Goal: Information Seeking & Learning: Check status

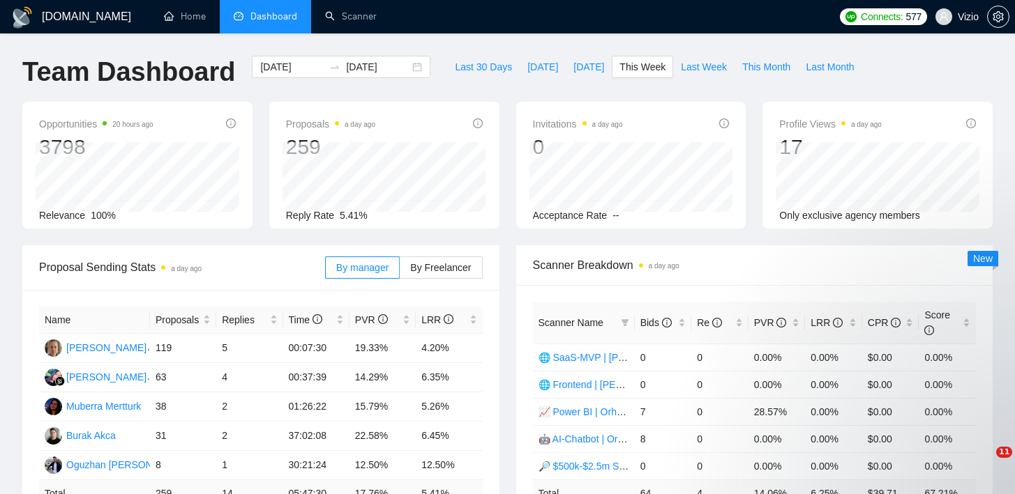
scroll to position [24, 0]
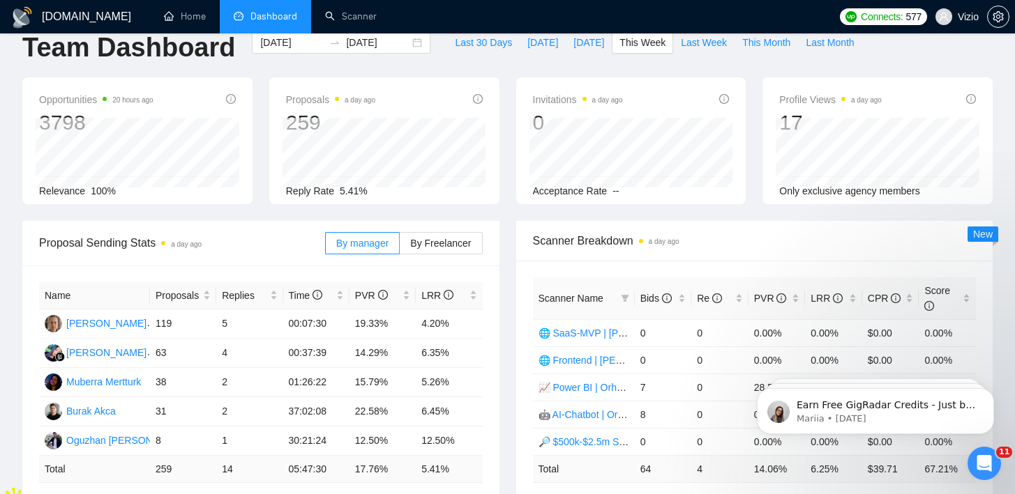
click at [466, 63] on div "Last 30 Days [DATE] [DATE] This Week Last Week This Month Last Month" at bounding box center [654, 54] width 431 height 46
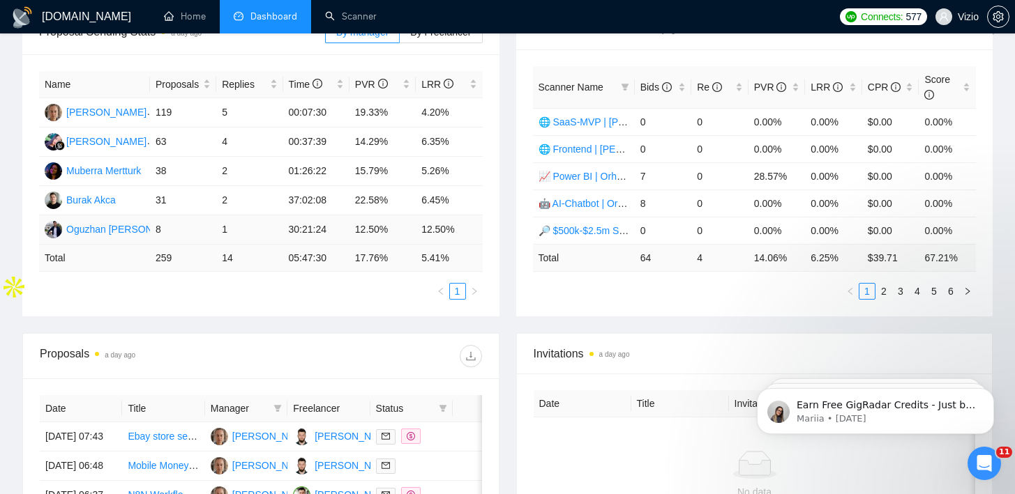
scroll to position [225, 0]
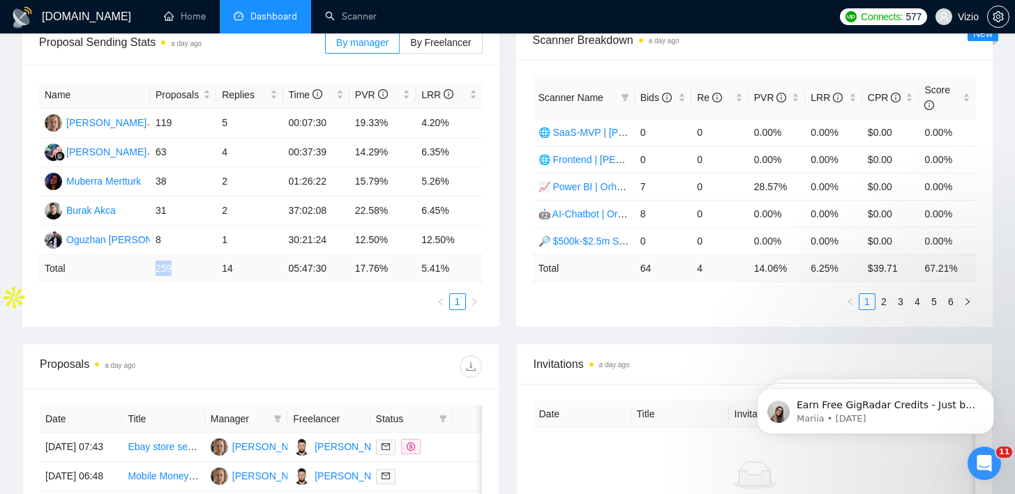
click at [145, 271] on tr "Total 259 14 05:47:30 17.76 % 5.41 %" at bounding box center [261, 268] width 444 height 27
click at [244, 302] on ul "1" at bounding box center [261, 302] width 444 height 17
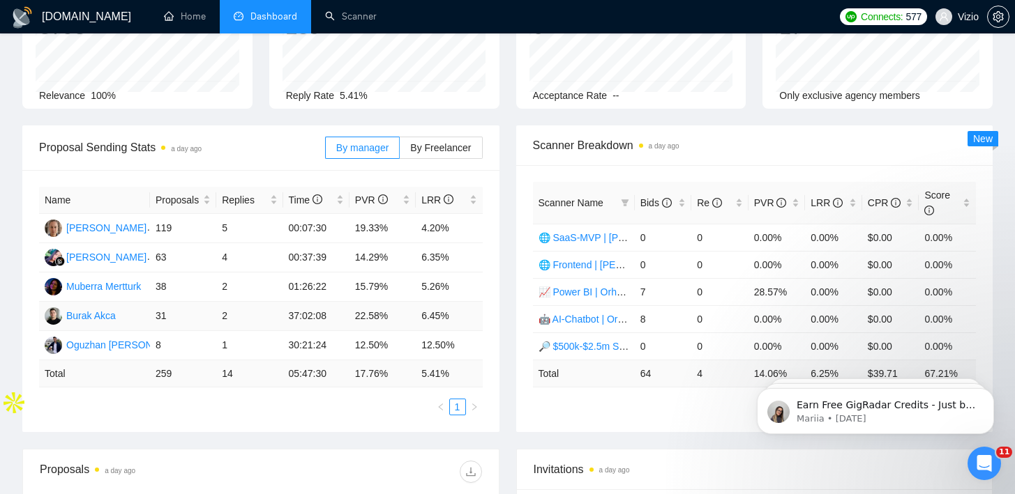
scroll to position [0, 0]
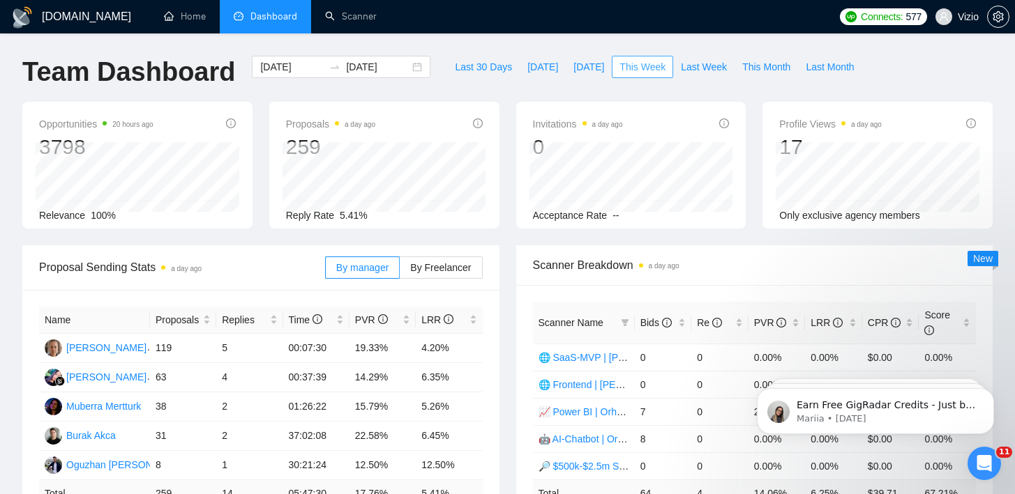
click at [633, 66] on span "This Week" at bounding box center [642, 66] width 46 height 15
click at [578, 90] on div "Last 30 Days [DATE] [DATE] This Week Last Week This Month Last Month" at bounding box center [654, 79] width 431 height 46
click at [715, 71] on span "Last Week" at bounding box center [704, 66] width 46 height 15
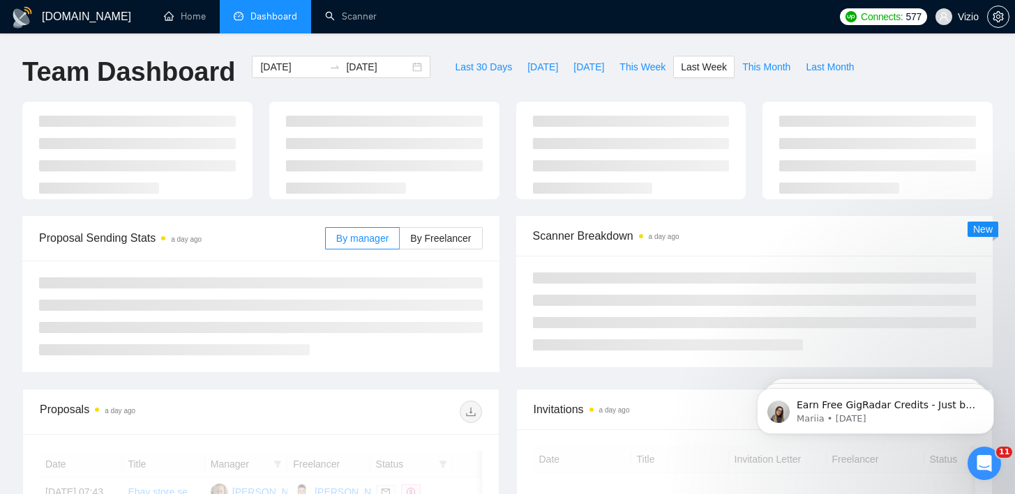
type input "[DATE]"
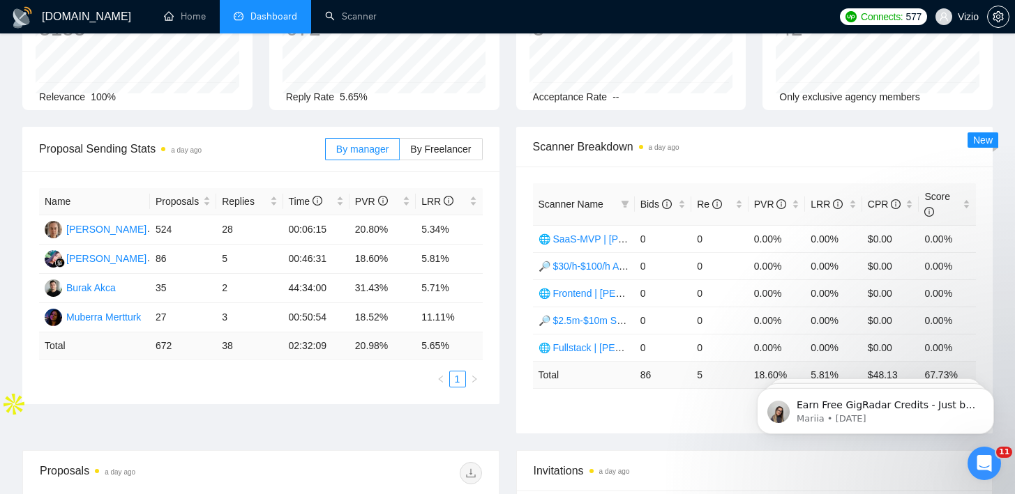
drag, startPoint x: 172, startPoint y: 345, endPoint x: 145, endPoint y: 345, distance: 27.2
click at [145, 345] on tr "Total 672 38 02:32:09 20.98 % 5.65 %" at bounding box center [261, 346] width 444 height 27
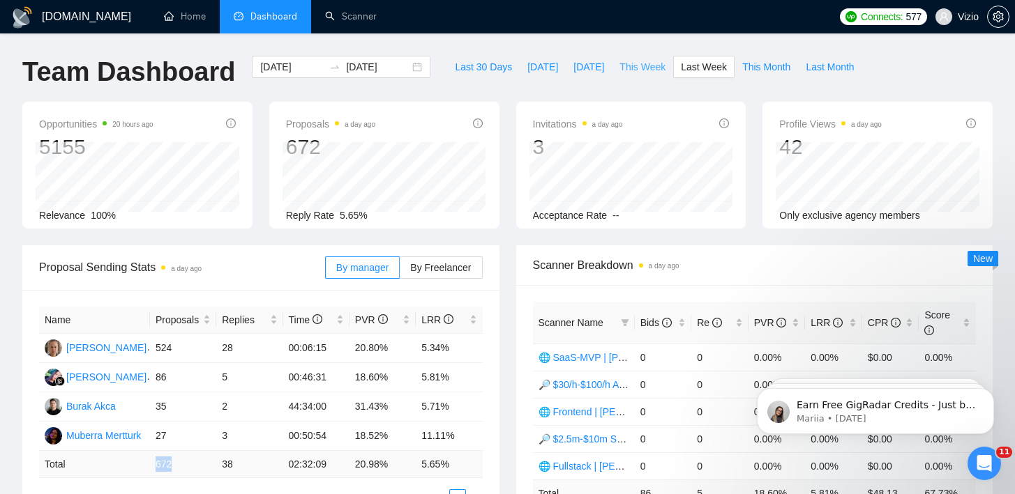
click at [650, 63] on span "This Week" at bounding box center [642, 66] width 46 height 15
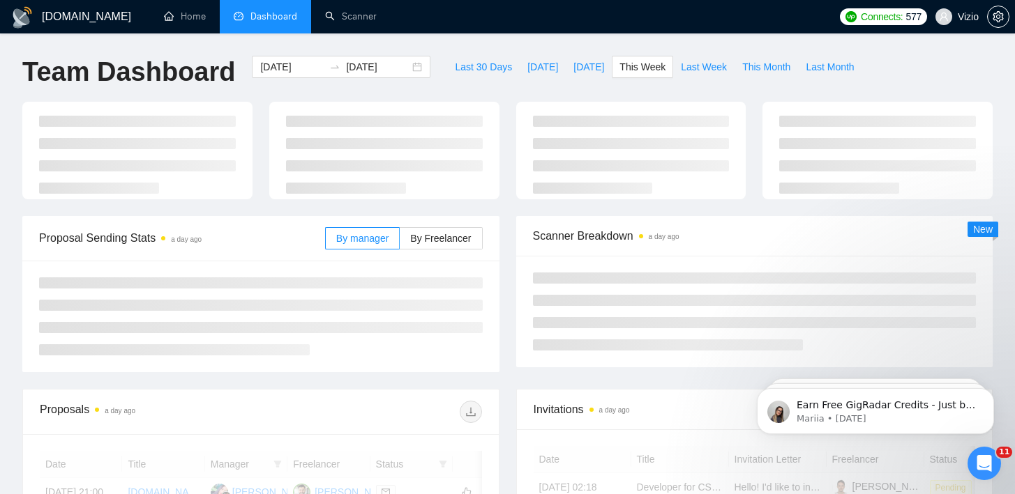
type input "[DATE]"
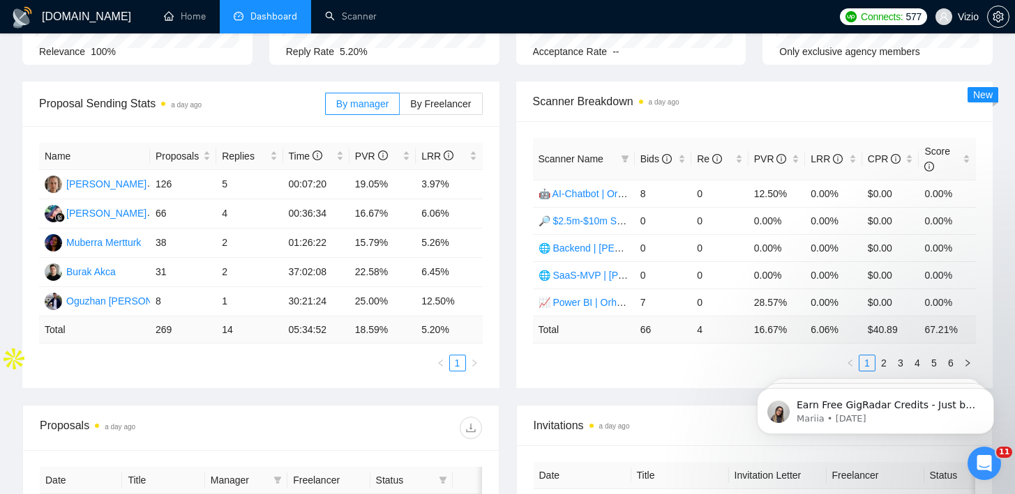
click at [506, 320] on div "Proposal Sending Stats a day ago By manager By Freelancer Name Proposals Replie…" at bounding box center [261, 235] width 494 height 307
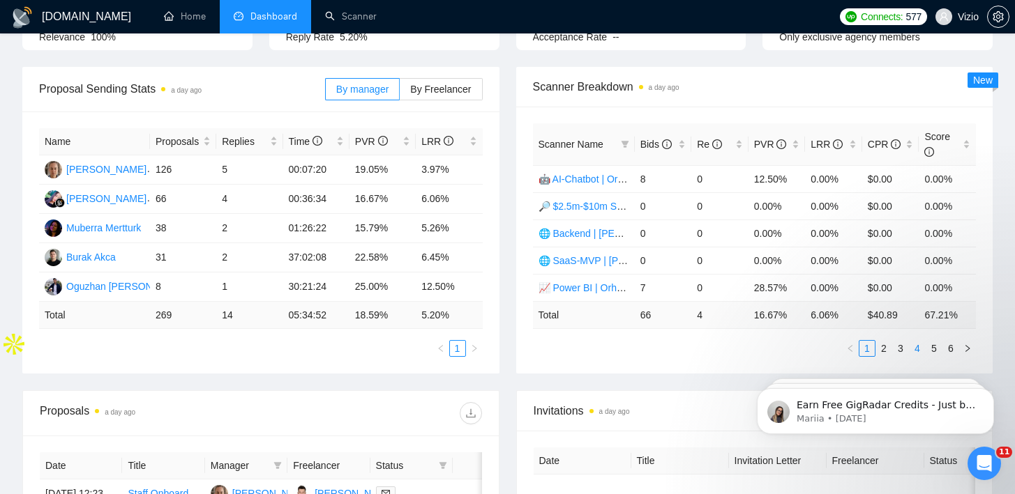
scroll to position [186, 0]
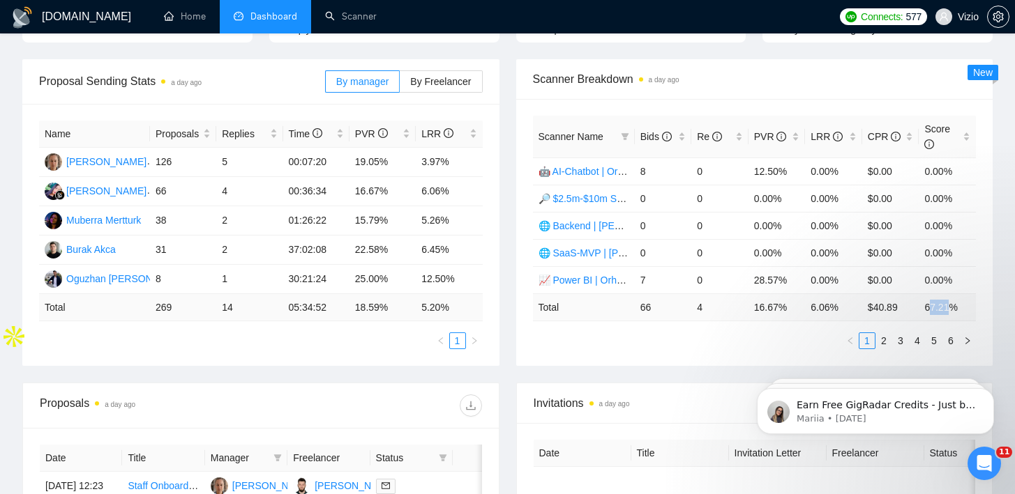
drag, startPoint x: 928, startPoint y: 303, endPoint x: 969, endPoint y: 301, distance: 40.5
click at [968, 302] on td "67.21 %" at bounding box center [947, 307] width 57 height 27
click at [939, 305] on td "67.21 %" at bounding box center [947, 307] width 57 height 27
click at [884, 342] on link "2" at bounding box center [883, 340] width 15 height 15
click at [917, 342] on link "4" at bounding box center [916, 340] width 15 height 15
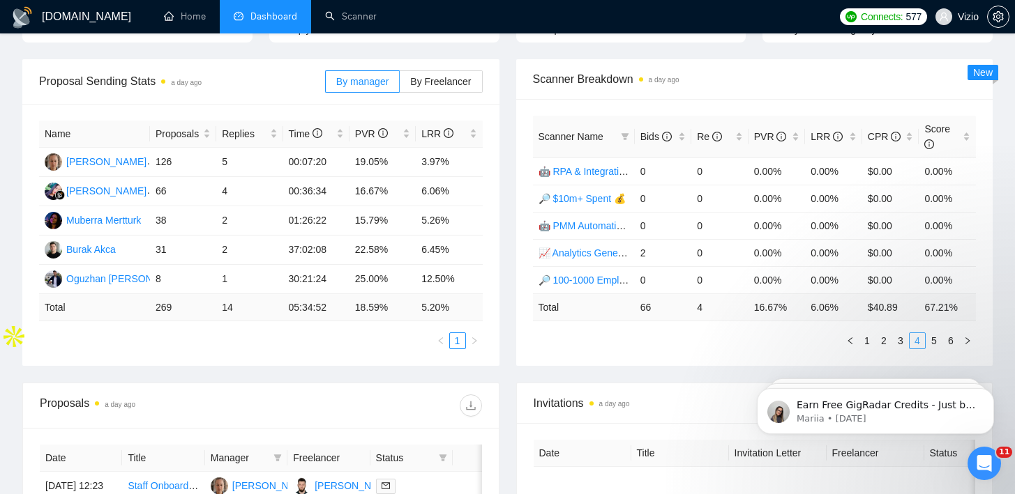
click at [909, 342] on li "4" at bounding box center [917, 341] width 17 height 17
click at [870, 342] on link "1" at bounding box center [866, 340] width 15 height 15
click at [889, 342] on link "2" at bounding box center [883, 340] width 15 height 15
click at [948, 338] on link "6" at bounding box center [950, 340] width 15 height 15
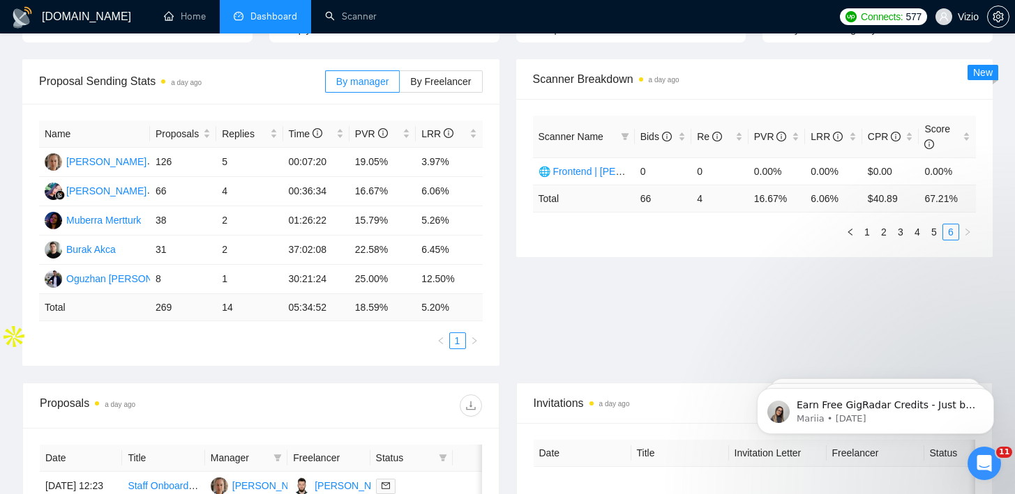
click at [872, 241] on div "Scanner Name Bids Re PVR LRR CPR Score 🌐 Frontend | [PERSON_NAME] 0 0 0.00% 0.0…" at bounding box center [754, 178] width 477 height 158
click at [870, 236] on link "1" at bounding box center [866, 232] width 15 height 15
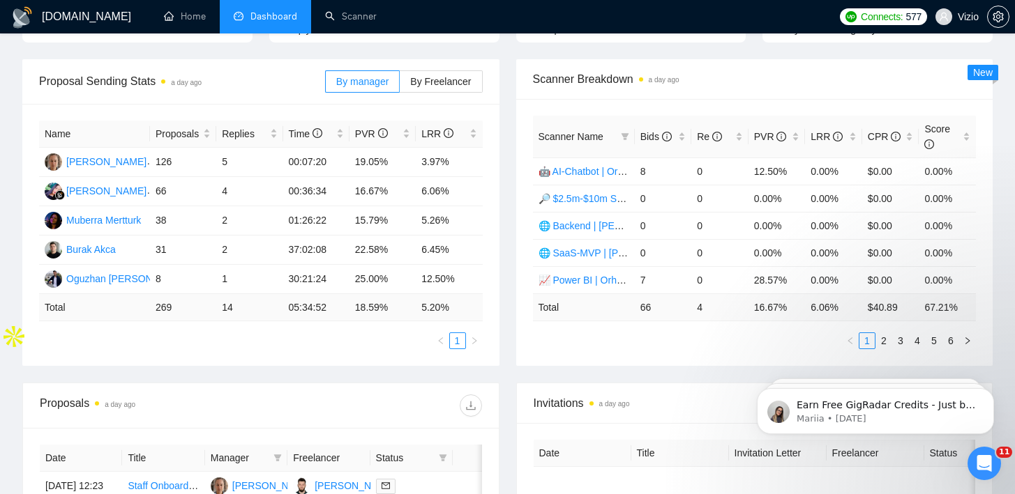
click at [506, 246] on div "Proposal Sending Stats a day ago By manager By Freelancer Name Proposals Replie…" at bounding box center [261, 212] width 494 height 307
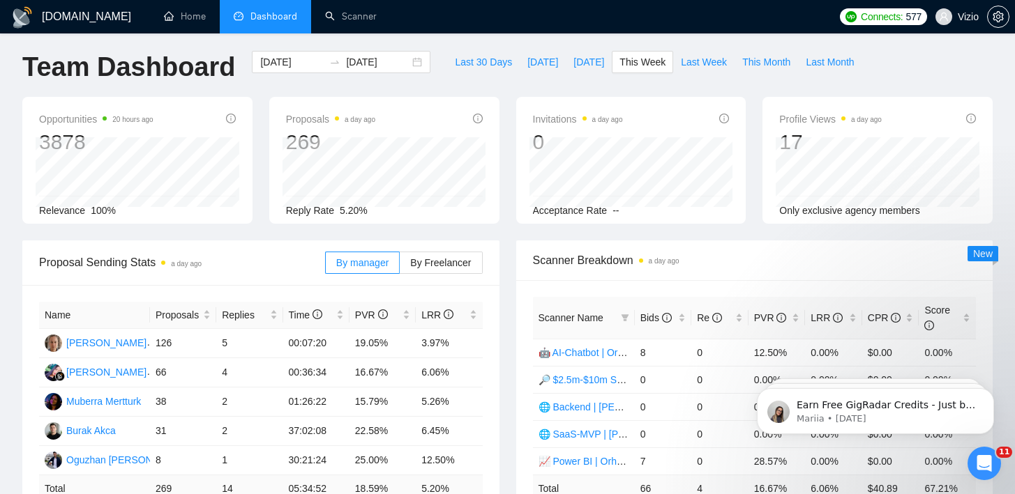
scroll to position [0, 0]
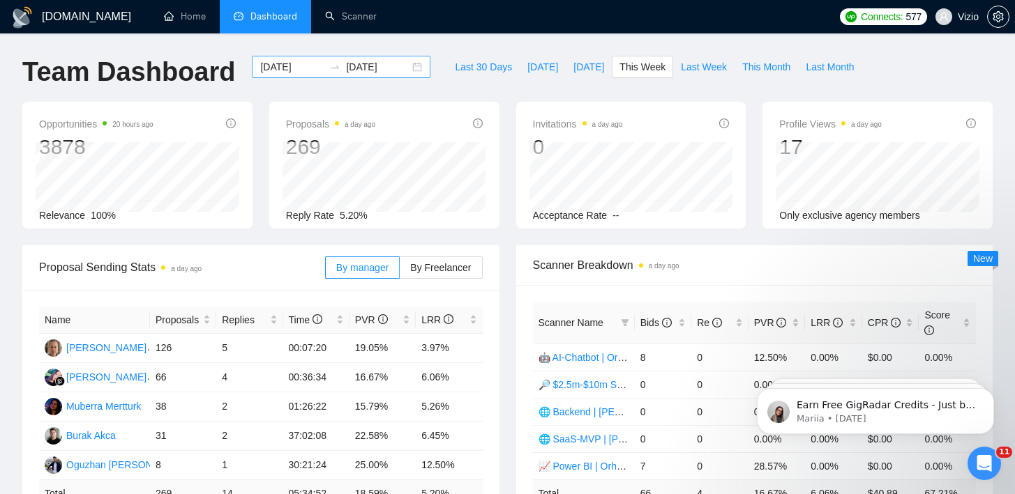
click at [357, 72] on input "[DATE]" at bounding box center [377, 66] width 63 height 15
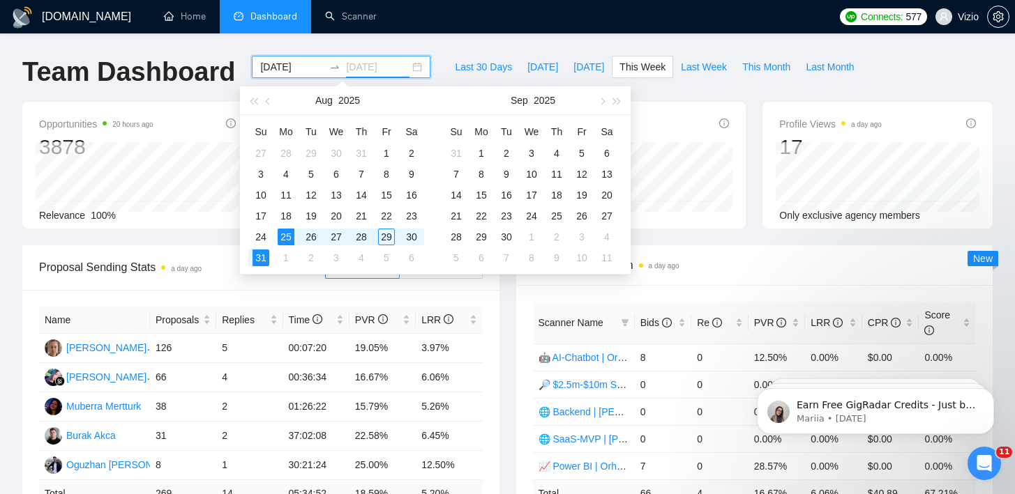
click at [286, 235] on div "25" at bounding box center [286, 237] width 17 height 17
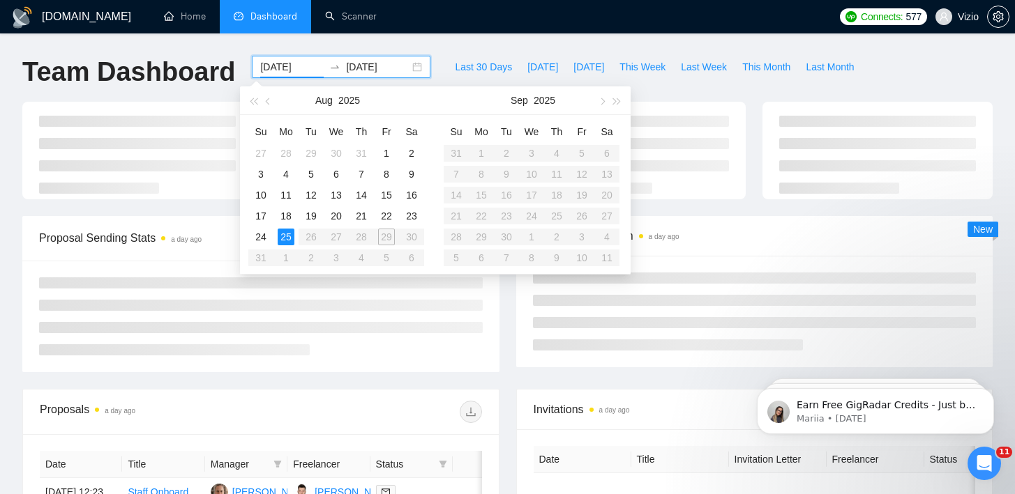
click at [286, 235] on div "25" at bounding box center [286, 237] width 17 height 17
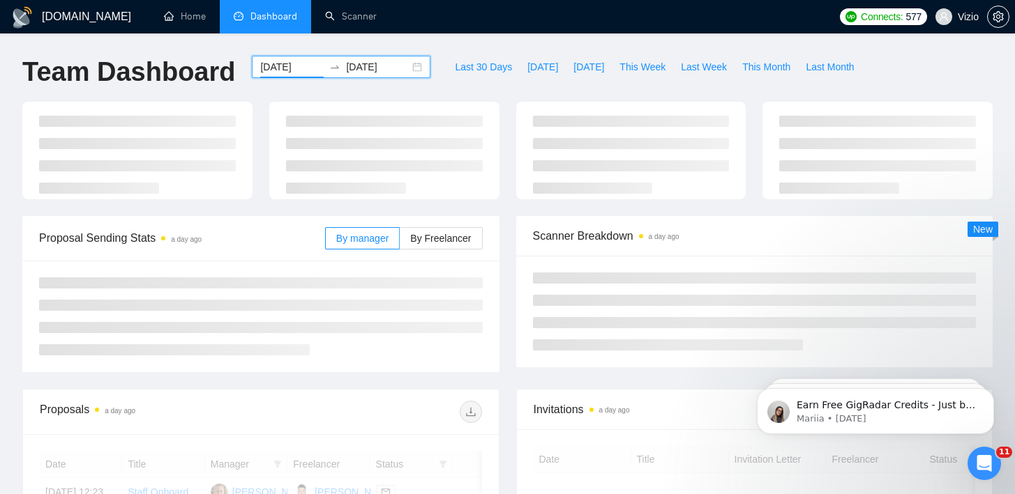
click at [207, 49] on div "[DOMAIN_NAME] Home Dashboard Scanner Connects: 577 Vizio Team Dashboard [DATE] …" at bounding box center [507, 498] width 1015 height 997
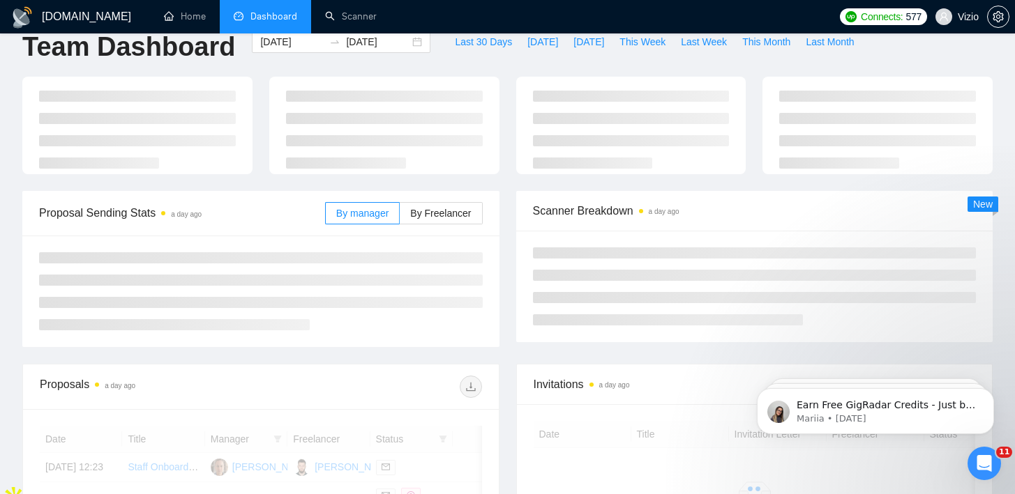
scroll to position [110, 0]
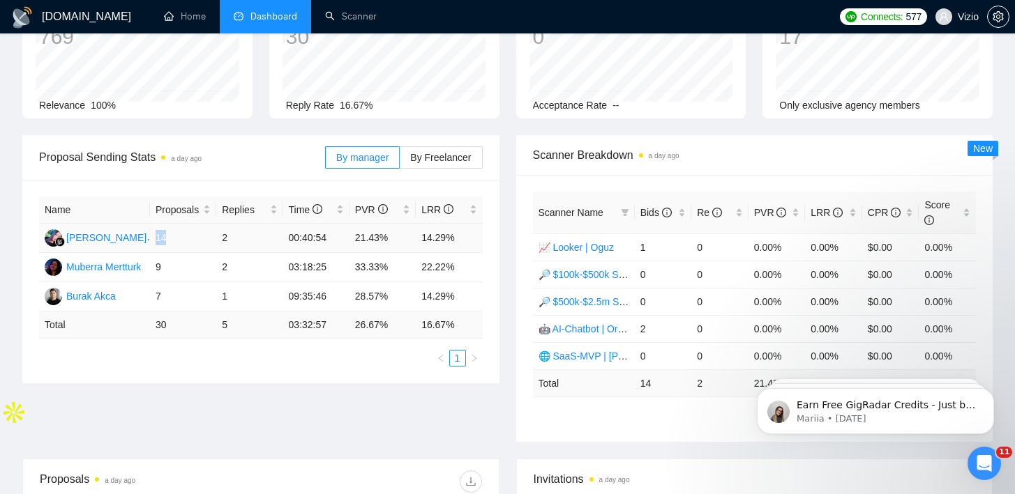
drag, startPoint x: 153, startPoint y: 234, endPoint x: 177, endPoint y: 237, distance: 24.7
click at [177, 237] on td "14" at bounding box center [183, 238] width 66 height 29
click at [252, 154] on span "Proposal Sending Stats a day ago" at bounding box center [182, 157] width 286 height 17
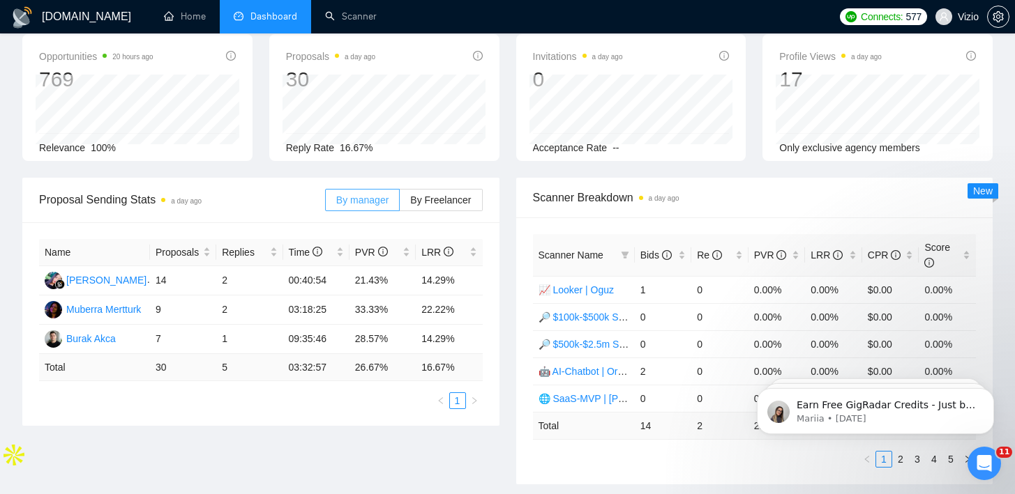
scroll to position [0, 0]
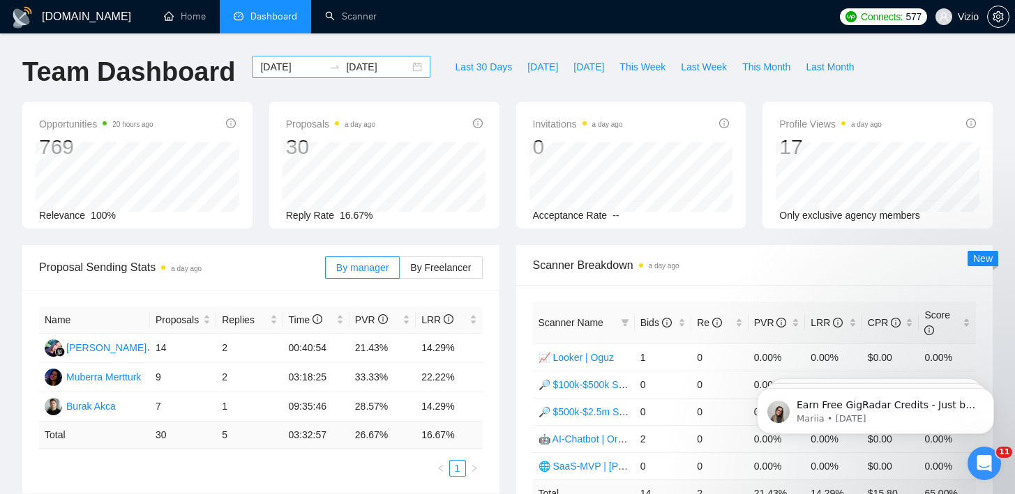
click at [380, 66] on input "[DATE]" at bounding box center [377, 66] width 63 height 15
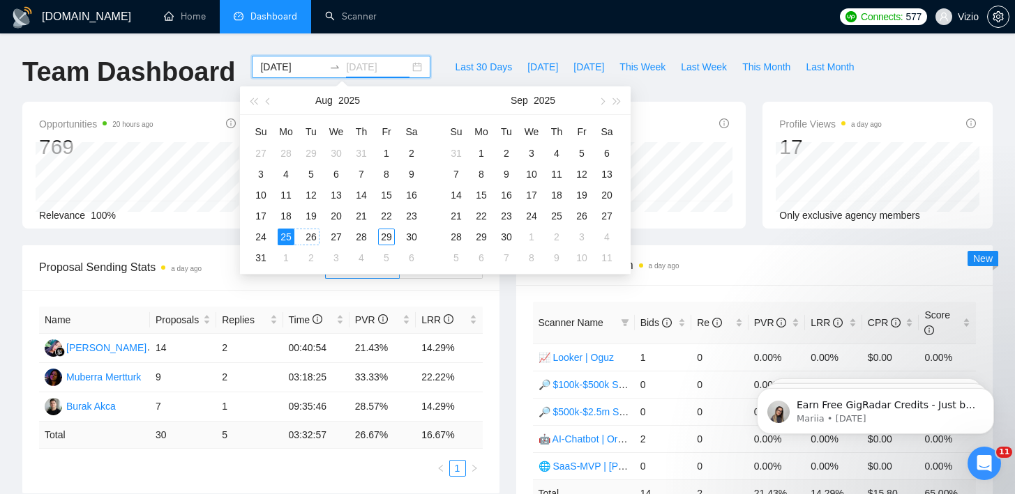
type input "[DATE]"
click at [310, 234] on div "26" at bounding box center [311, 237] width 17 height 17
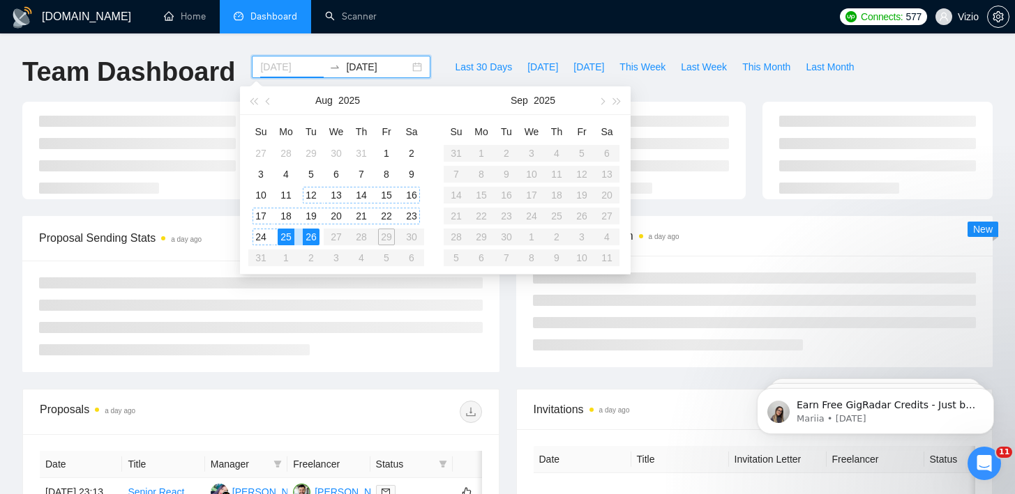
type input "[DATE]"
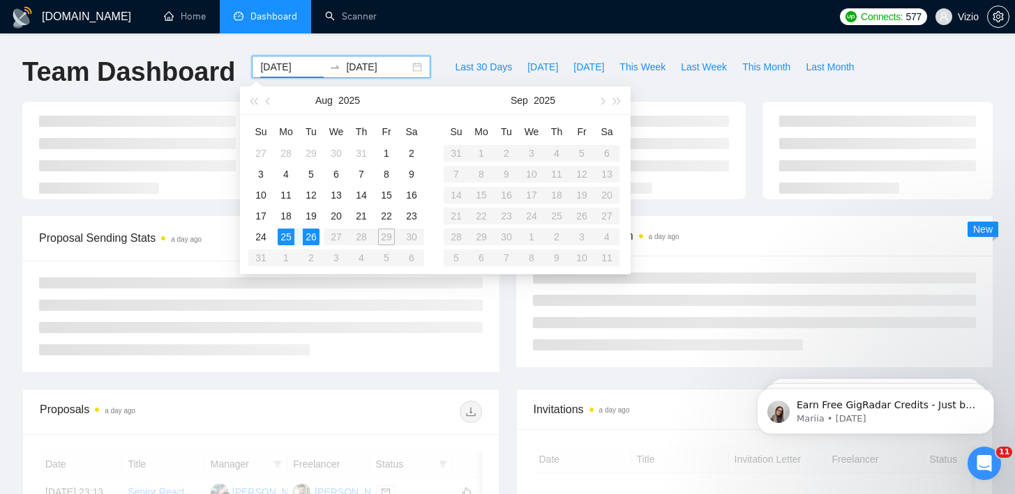
click at [235, 43] on div "[DOMAIN_NAME] Home Dashboard Scanner Connects: 577 Vizio Team Dashboard [DATE] …" at bounding box center [507, 480] width 1015 height 960
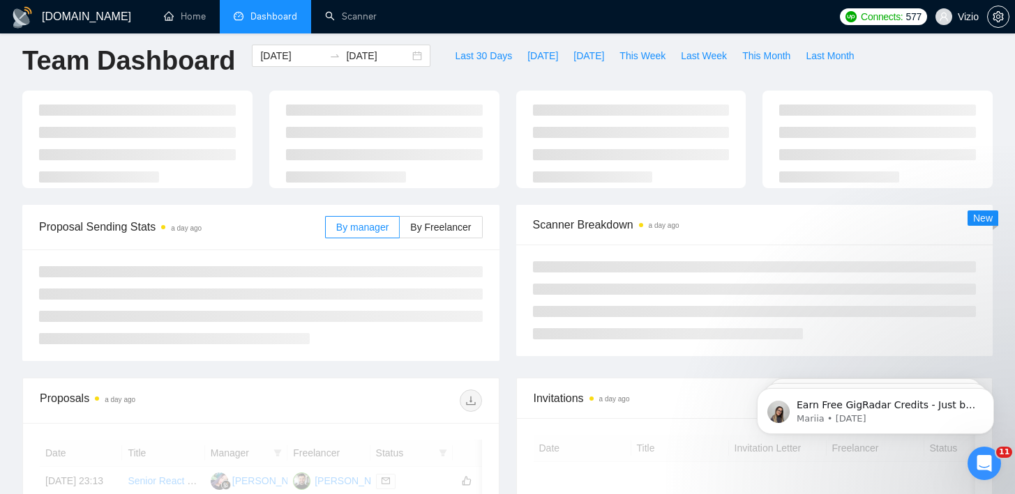
scroll to position [54, 0]
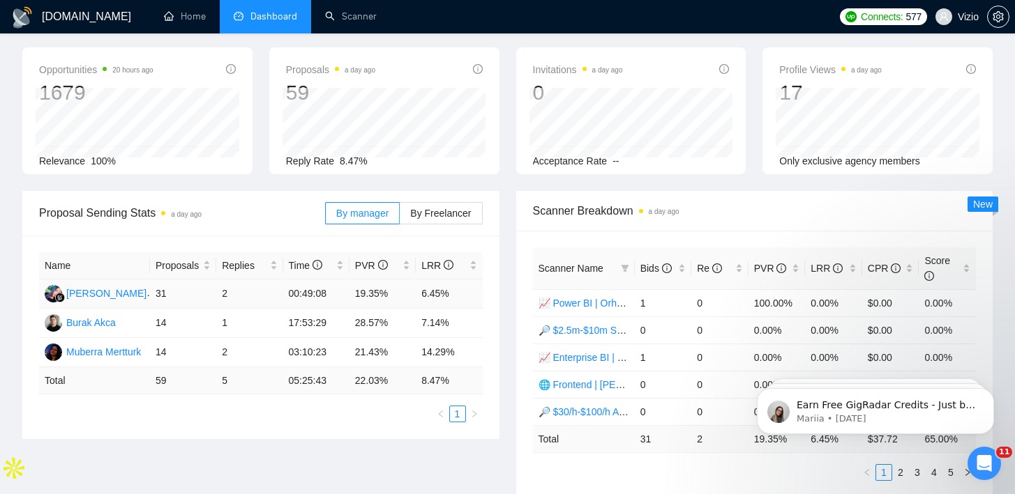
drag, startPoint x: 140, startPoint y: 289, endPoint x: 191, endPoint y: 289, distance: 50.9
click at [171, 289] on tr "[PERSON_NAME] 31 2 00:49:08 19.35% 6.45%" at bounding box center [261, 294] width 444 height 29
click at [243, 209] on span "Proposal Sending Stats a day ago" at bounding box center [182, 212] width 286 height 17
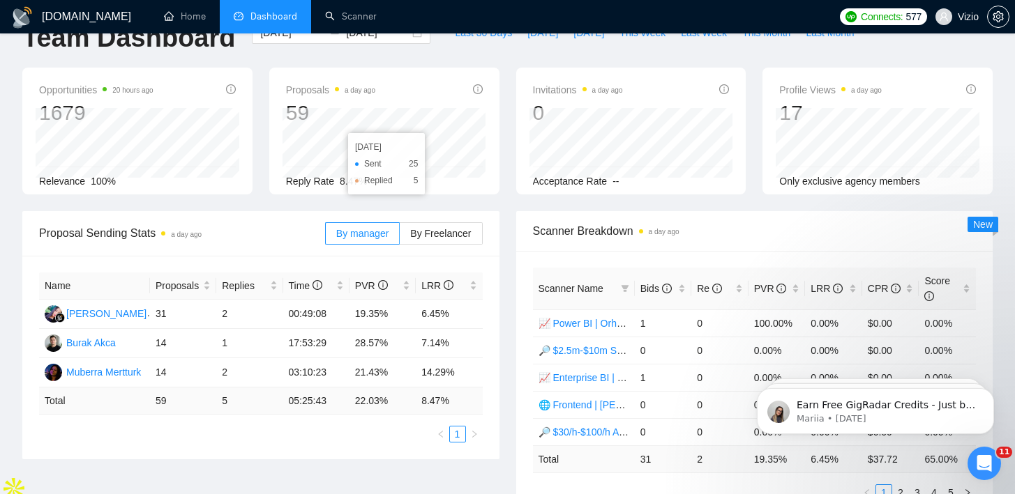
scroll to position [0, 0]
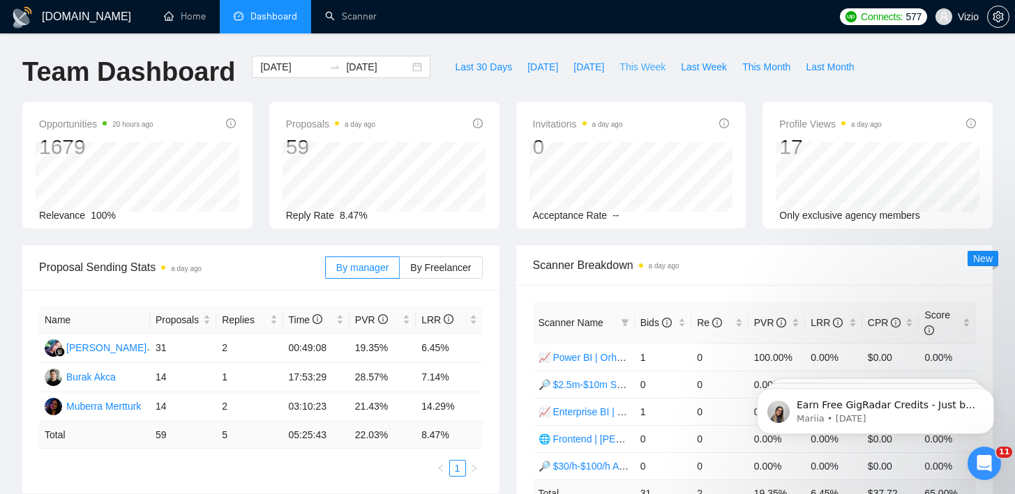
click at [628, 66] on span "This Week" at bounding box center [642, 66] width 46 height 15
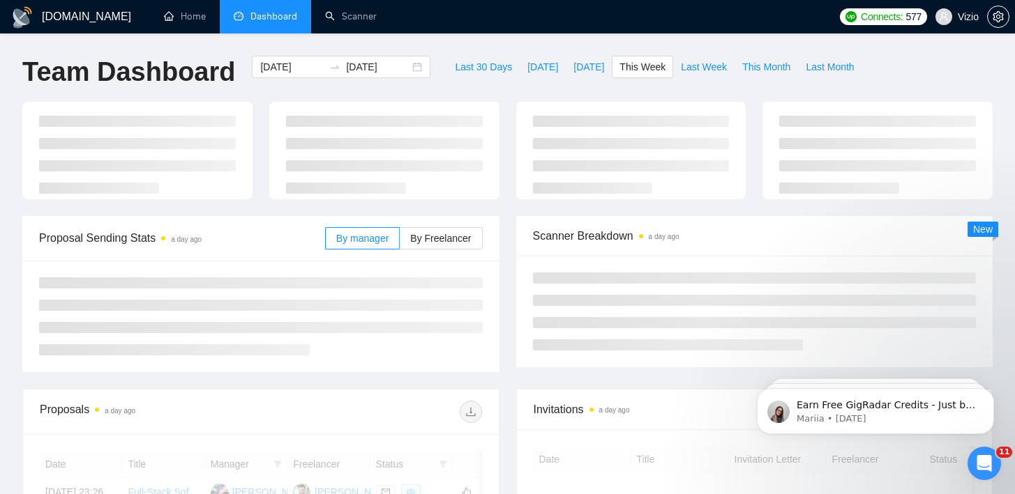
type input "[DATE]"
click at [530, 40] on div "[DOMAIN_NAME] Home Dashboard Scanner Connects: 577 Vizio Team Dashboard [DATE] …" at bounding box center [507, 489] width 1015 height 979
click at [508, 103] on div at bounding box center [631, 151] width 247 height 98
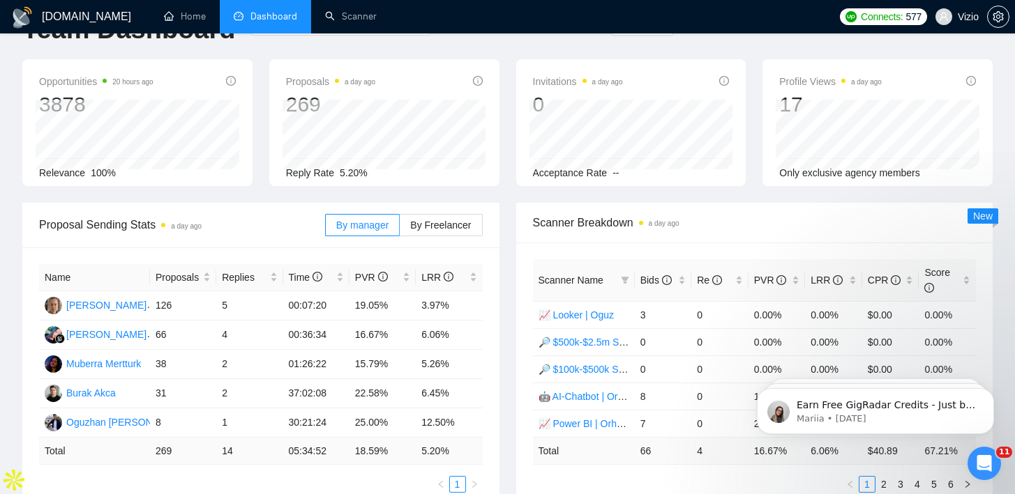
scroll to position [43, 0]
drag, startPoint x: 154, startPoint y: 306, endPoint x: 193, endPoint y: 305, distance: 39.1
click at [189, 305] on td "126" at bounding box center [183, 305] width 66 height 29
click at [160, 308] on td "126" at bounding box center [183, 305] width 66 height 29
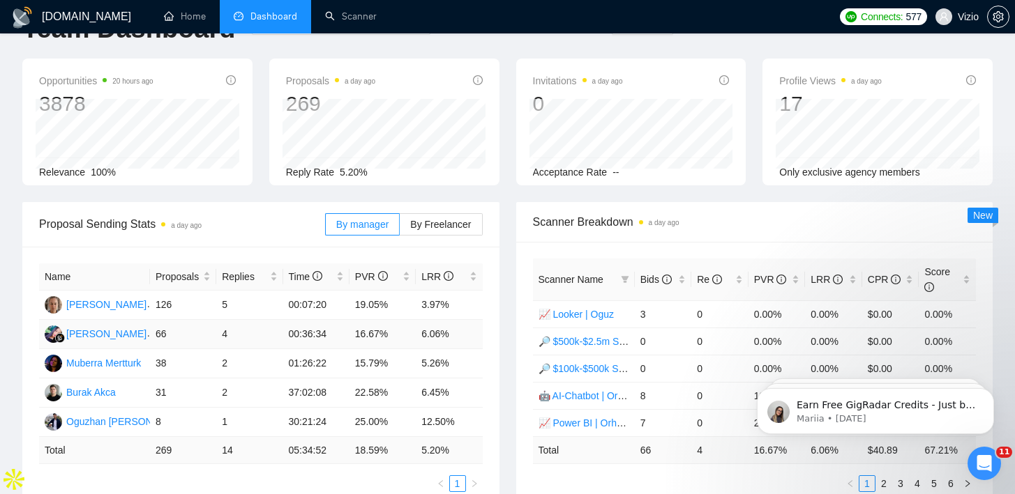
click at [168, 338] on td "66" at bounding box center [183, 334] width 66 height 29
click at [158, 335] on td "66" at bounding box center [183, 334] width 66 height 29
click at [171, 335] on td "66" at bounding box center [183, 334] width 66 height 29
click at [169, 304] on td "126" at bounding box center [183, 305] width 66 height 29
click at [167, 304] on td "126" at bounding box center [183, 305] width 66 height 29
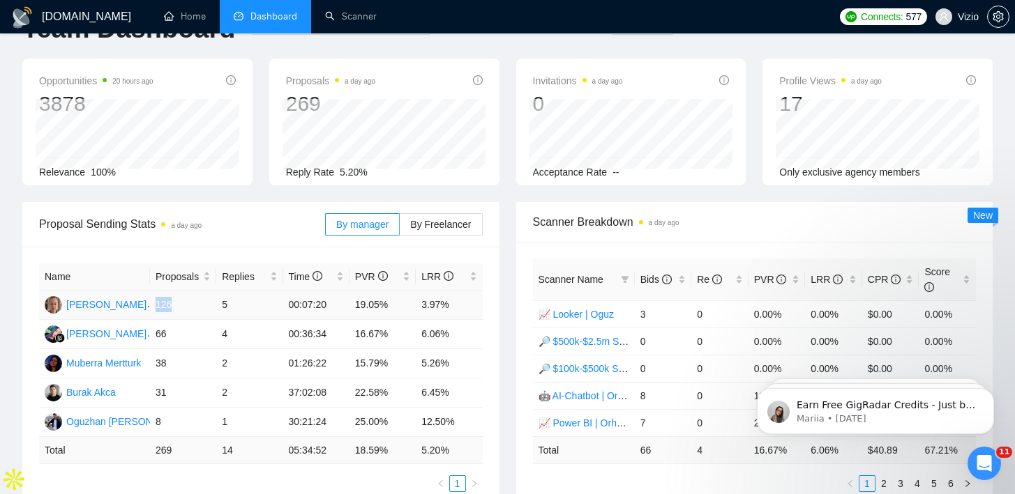
drag, startPoint x: 175, startPoint y: 308, endPoint x: 156, endPoint y: 307, distance: 19.6
click at [156, 307] on td "126" at bounding box center [183, 305] width 66 height 29
click at [173, 303] on td "126" at bounding box center [183, 305] width 66 height 29
drag, startPoint x: 175, startPoint y: 304, endPoint x: 151, endPoint y: 305, distance: 23.8
click at [158, 305] on td "126" at bounding box center [183, 305] width 66 height 29
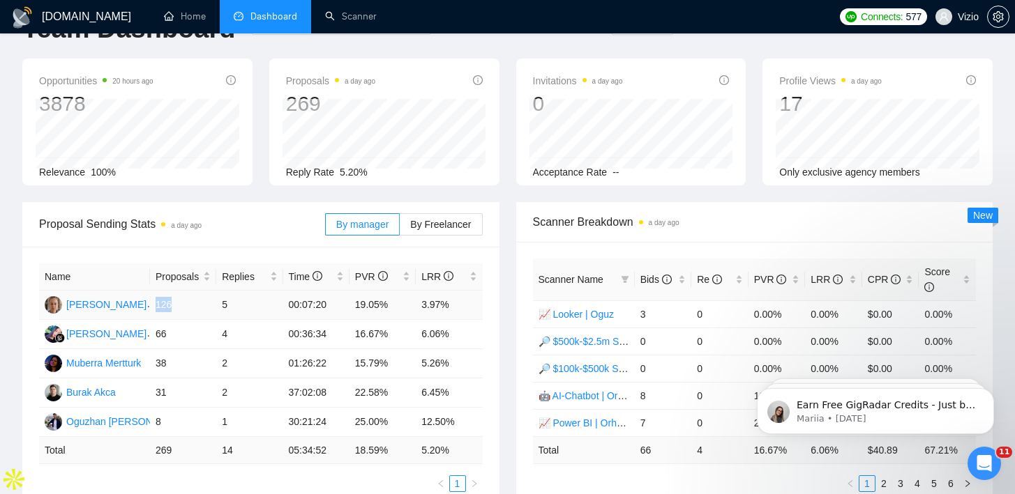
click at [188, 303] on td "126" at bounding box center [183, 305] width 66 height 29
click at [179, 305] on td "126" at bounding box center [183, 305] width 66 height 29
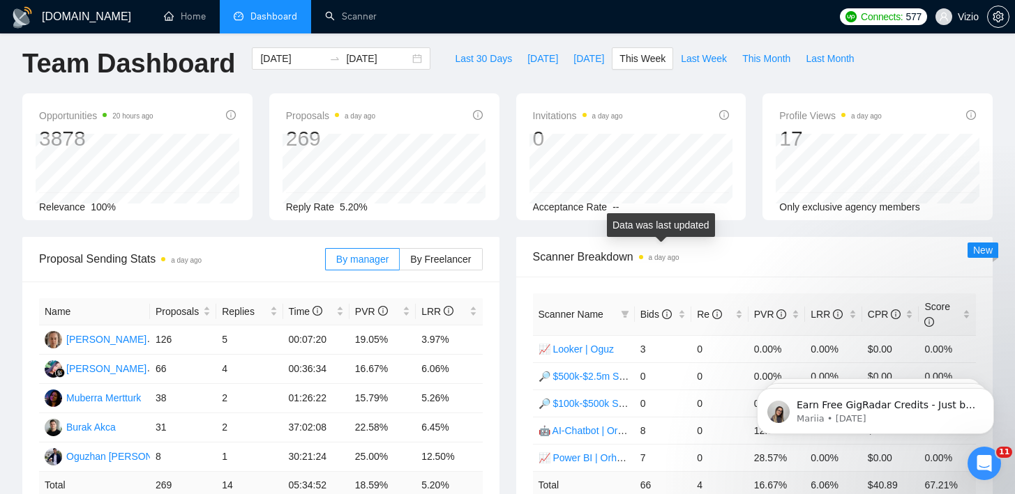
scroll to position [0, 0]
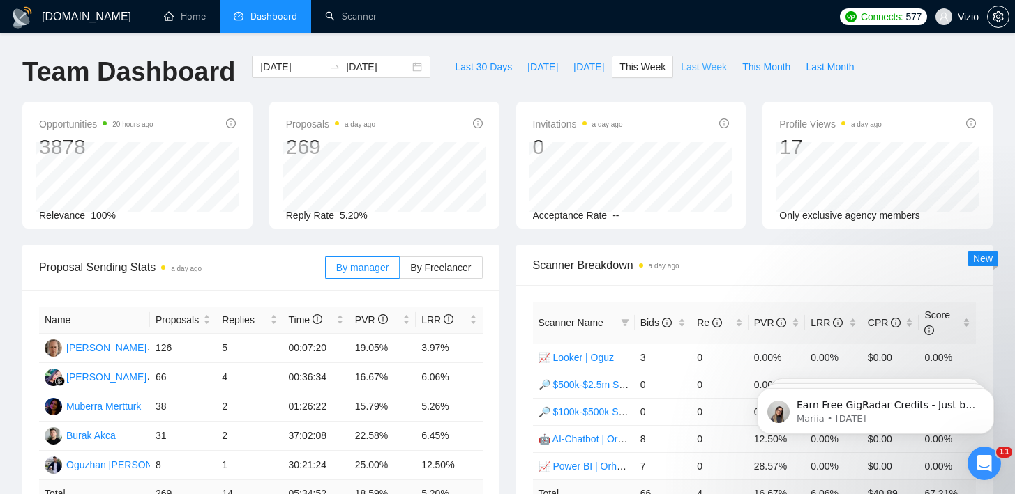
click at [708, 68] on span "Last Week" at bounding box center [704, 66] width 46 height 15
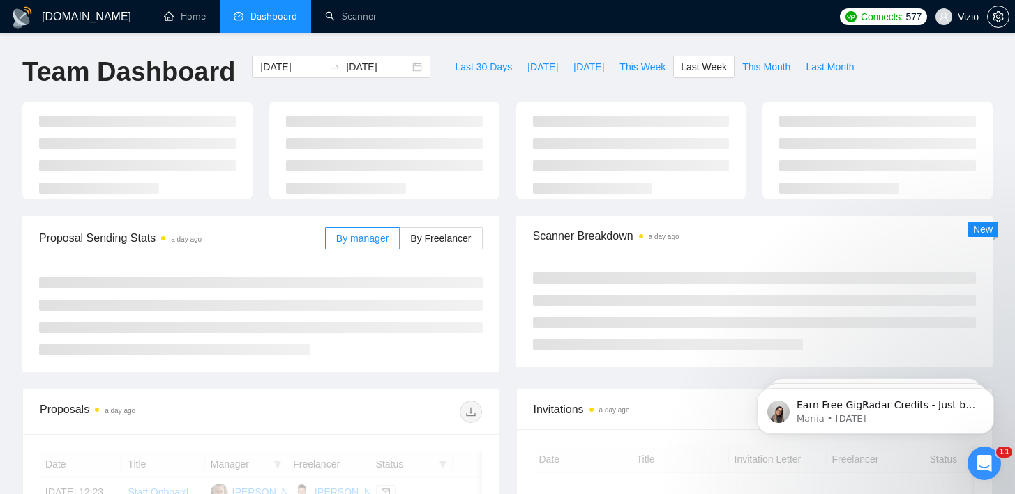
type input "[DATE]"
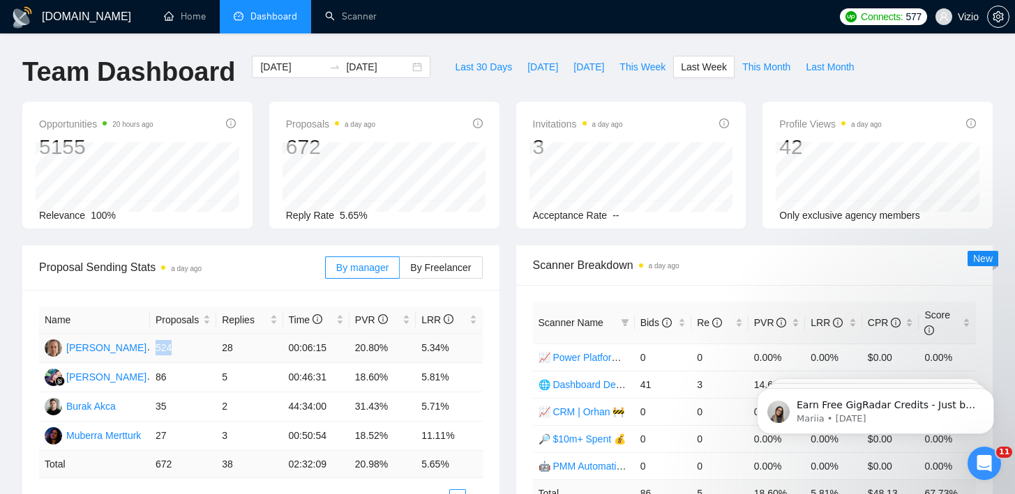
drag, startPoint x: 166, startPoint y: 348, endPoint x: 156, endPoint y: 351, distance: 10.8
click at [156, 351] on td "524" at bounding box center [183, 348] width 66 height 29
click at [258, 257] on div "Proposal Sending Stats a day ago" at bounding box center [182, 268] width 286 height 40
